Goal: Task Accomplishment & Management: Complete application form

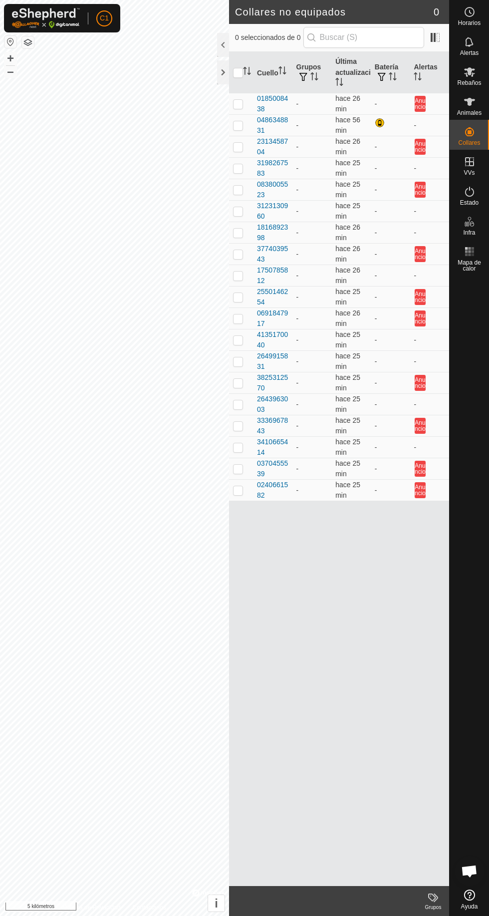
click at [475, 106] on es-animals-svg-icon at bounding box center [470, 102] width 18 height 16
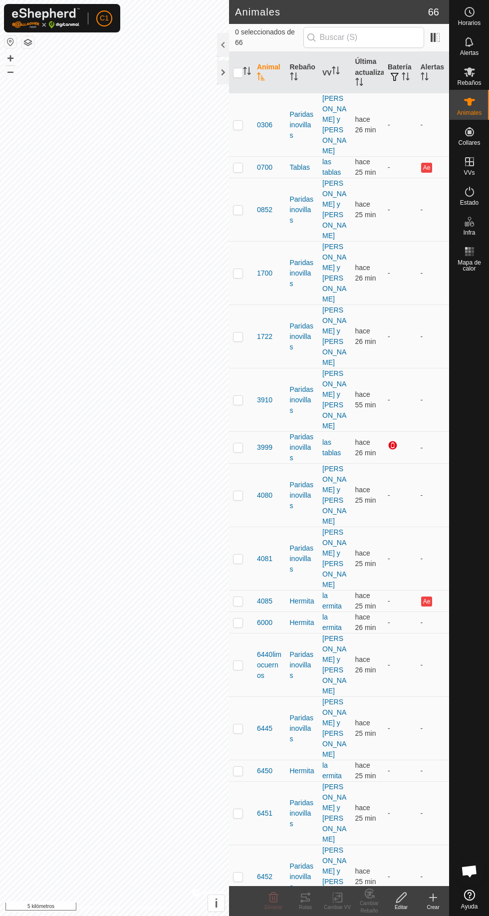
click at [437, 909] on font "Crear" at bounding box center [433, 906] width 12 height 5
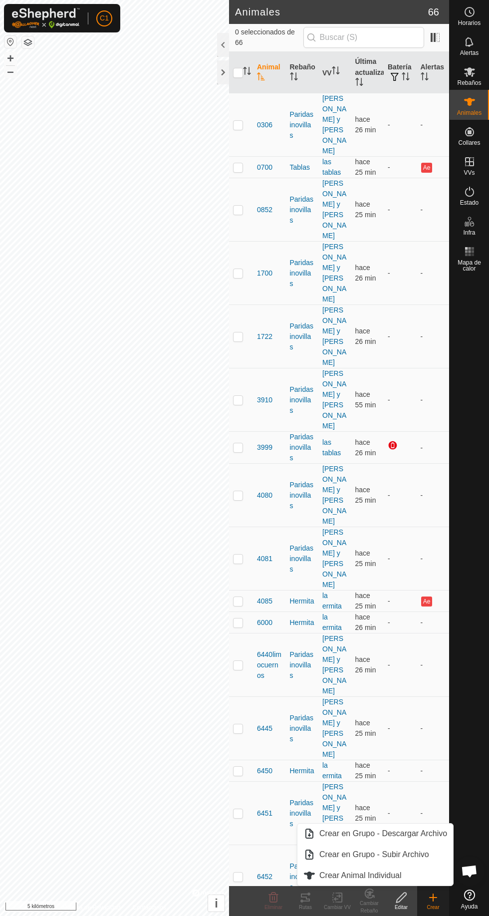
click at [388, 885] on link "Crear Animal Individual" at bounding box center [375, 876] width 156 height 20
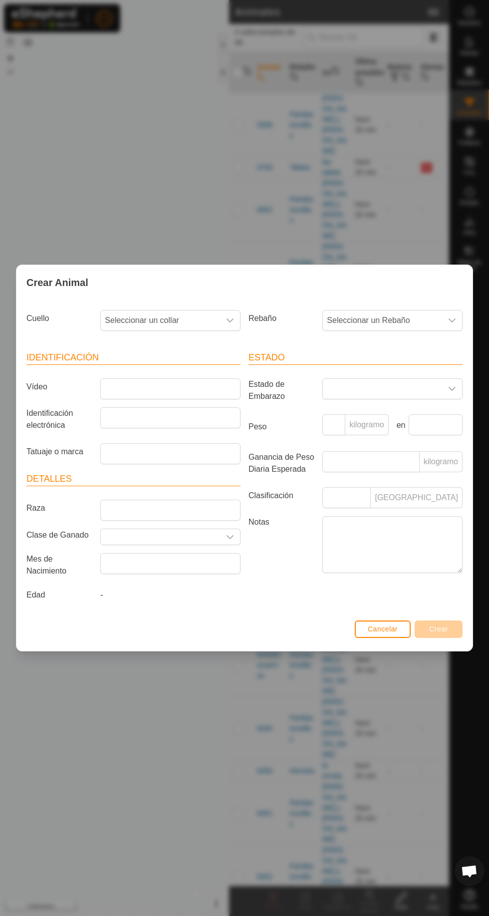
click at [189, 312] on span "Seleccionar un collar" at bounding box center [160, 320] width 119 height 20
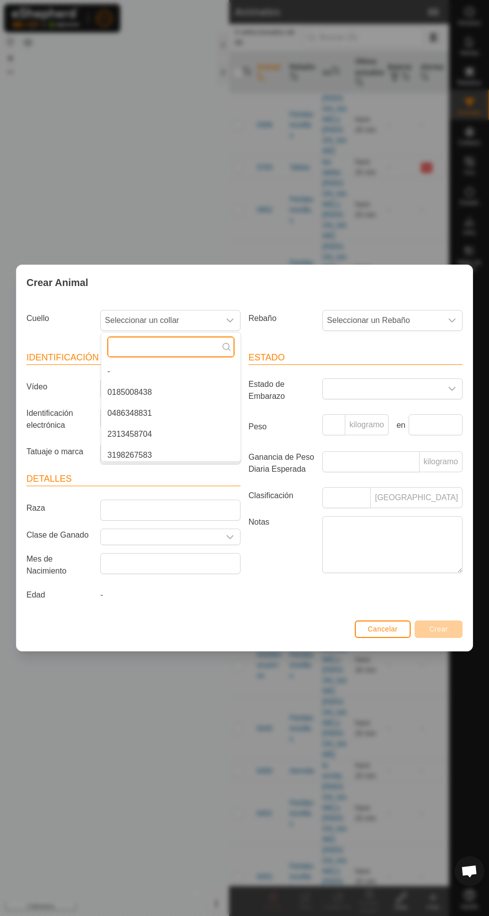
click at [168, 344] on input "text" at bounding box center [170, 346] width 127 height 21
type input "54"
click at [159, 410] on li "3410665414" at bounding box center [170, 413] width 139 height 20
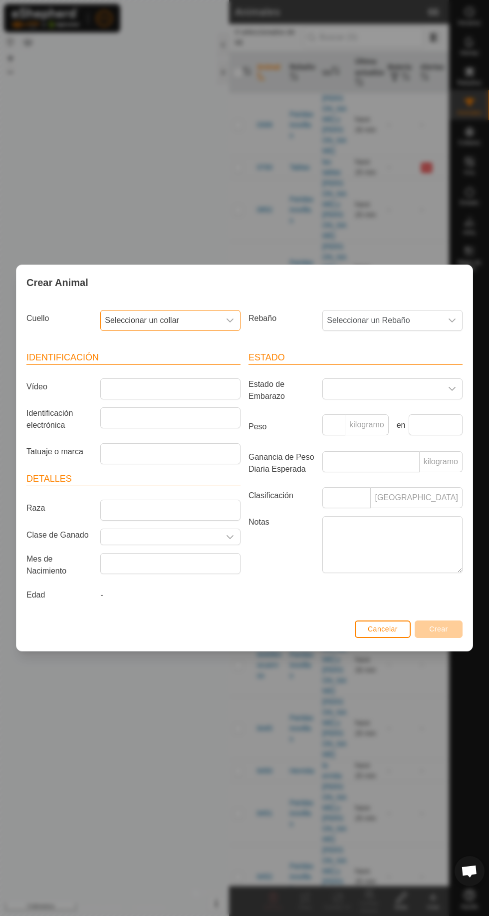
click at [411, 316] on span "Seleccionar un Rebaño" at bounding box center [382, 320] width 119 height 20
click at [394, 386] on li "Paridasinovillas" at bounding box center [392, 392] width 139 height 20
click at [218, 318] on span "Seleccionar un collar" at bounding box center [160, 320] width 119 height 20
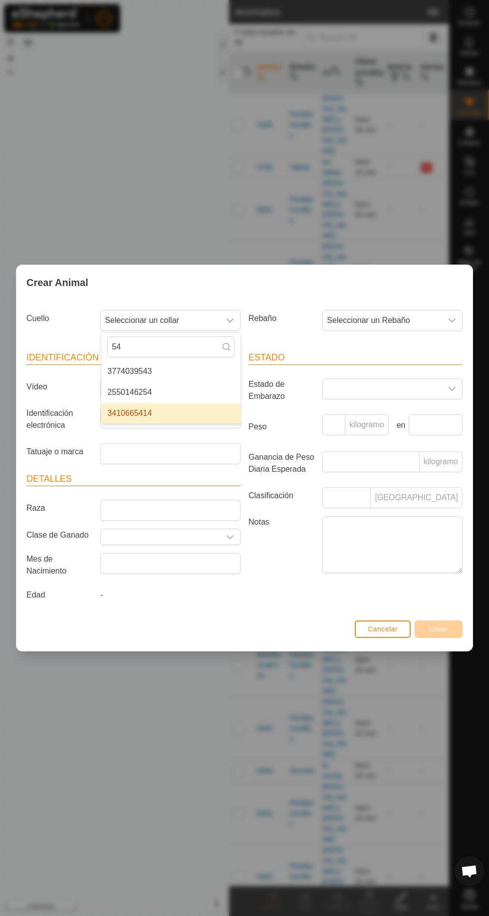
click at [198, 419] on li "3410665414" at bounding box center [170, 413] width 139 height 20
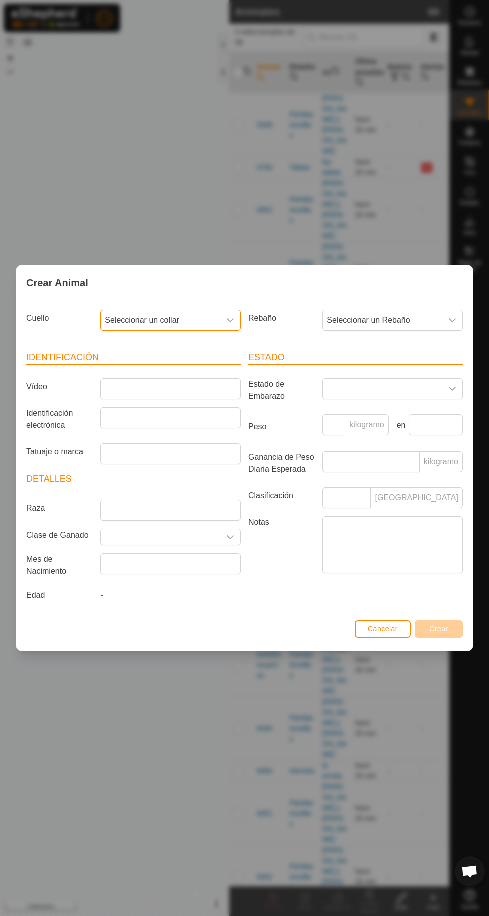
click at [211, 314] on span "Seleccionar un collar" at bounding box center [160, 320] width 119 height 20
type input "3410665414"
click at [180, 343] on input "3410665414" at bounding box center [170, 346] width 127 height 21
click at [128, 342] on input "3410665414" at bounding box center [170, 346] width 127 height 21
click at [156, 366] on li "3410665414" at bounding box center [170, 371] width 139 height 20
